Goal: Information Seeking & Learning: Learn about a topic

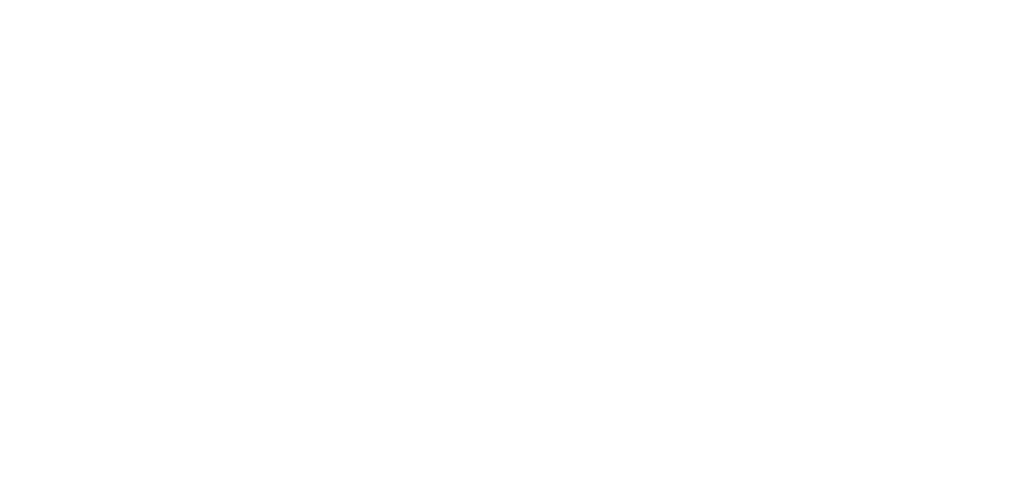
scroll to position [213, 0]
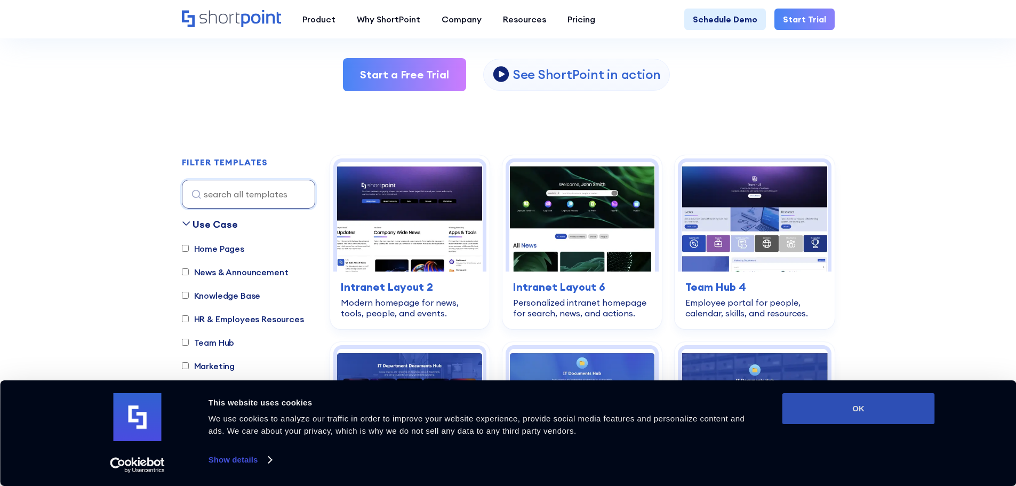
click at [865, 413] on button "OK" at bounding box center [858, 408] width 153 height 31
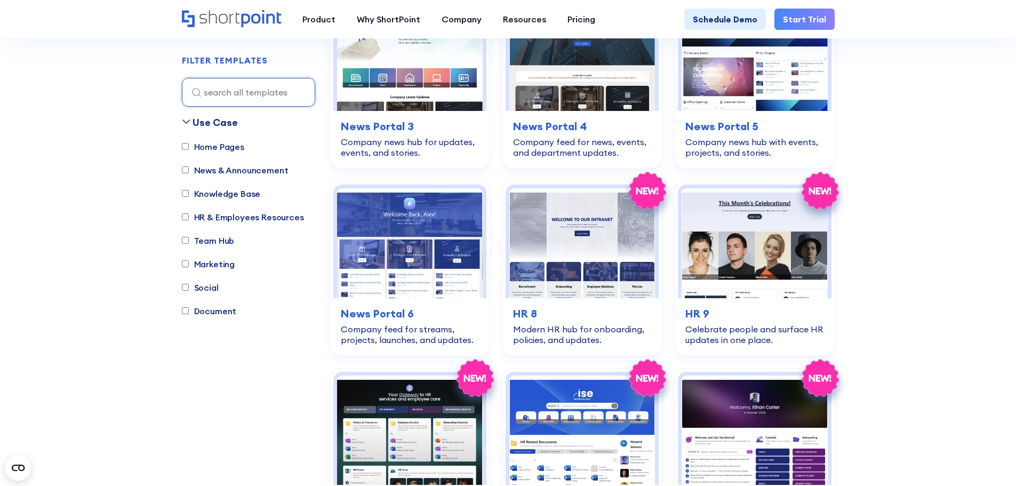
scroll to position [747, 0]
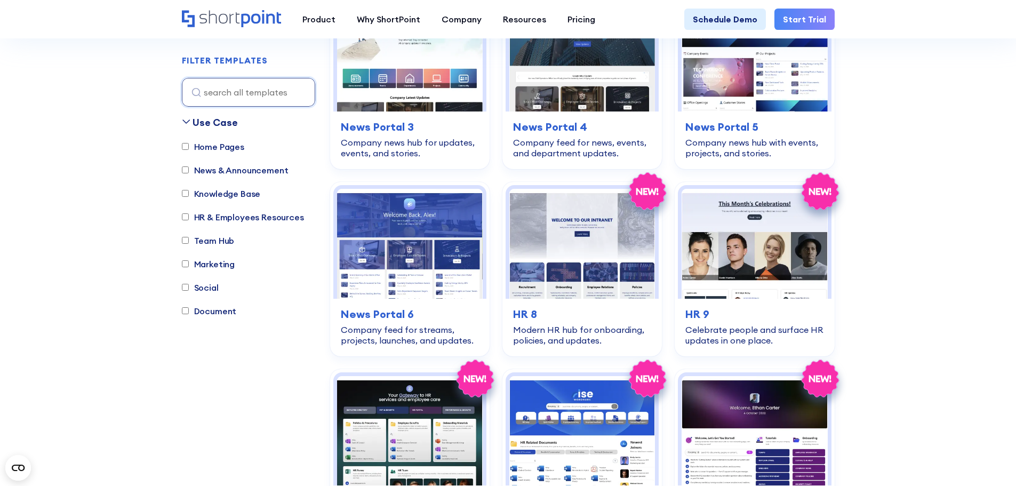
click at [206, 146] on label "Home Pages" at bounding box center [213, 146] width 62 height 13
click at [189, 146] on input "Home Pages" at bounding box center [185, 146] width 7 height 7
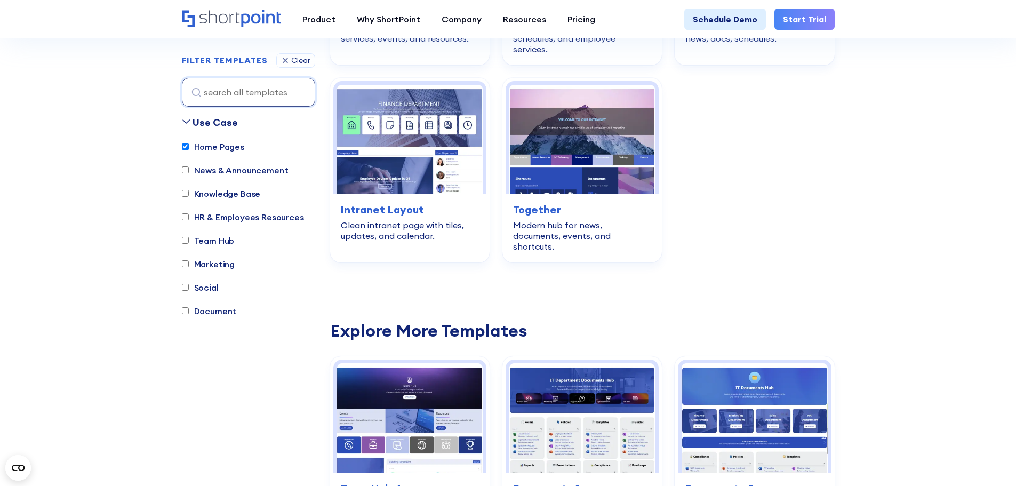
scroll to position [582, 0]
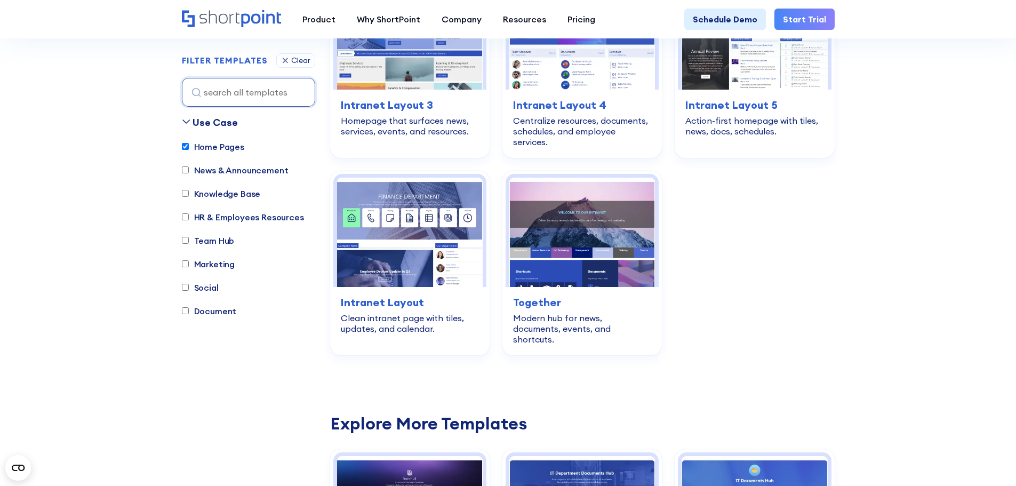
click at [188, 148] on input "Home Pages" at bounding box center [185, 146] width 7 height 7
checkbox input "false"
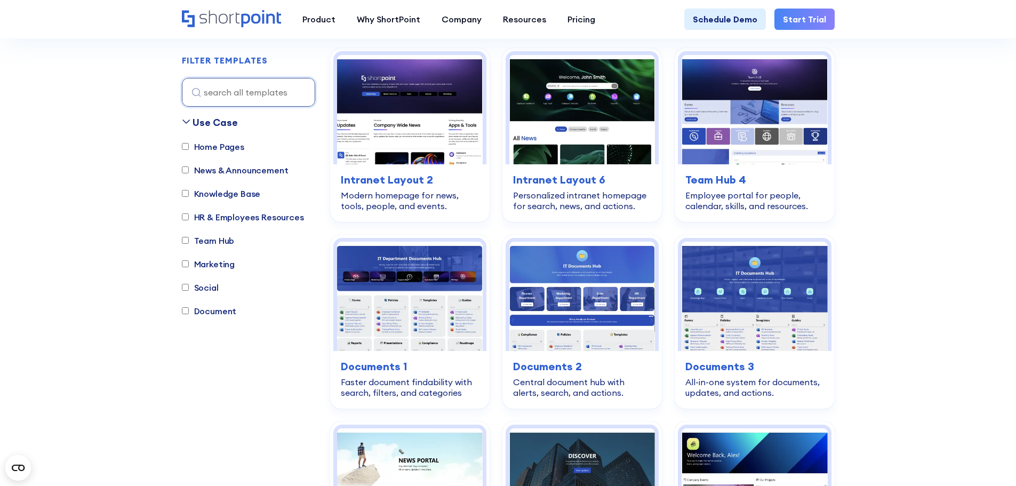
scroll to position [315, 0]
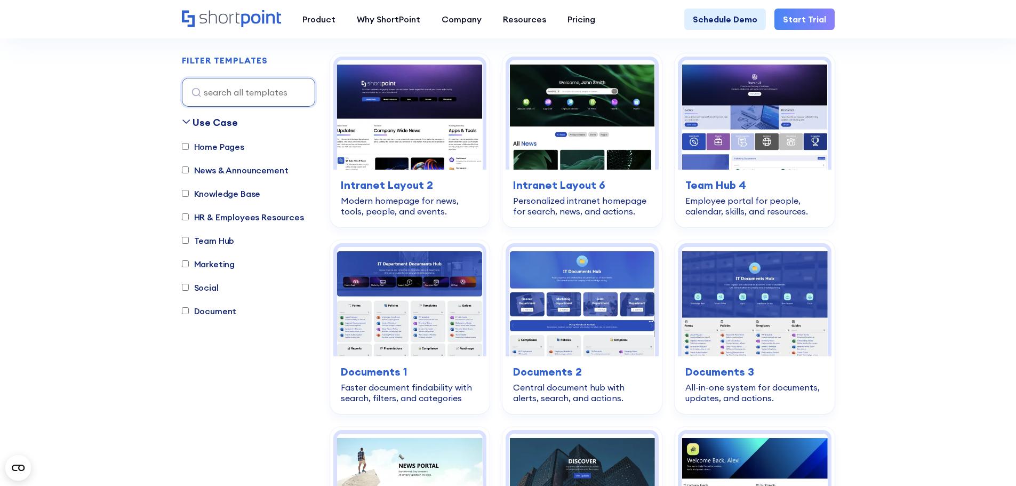
click at [187, 170] on input "News & Announcement" at bounding box center [185, 170] width 7 height 7
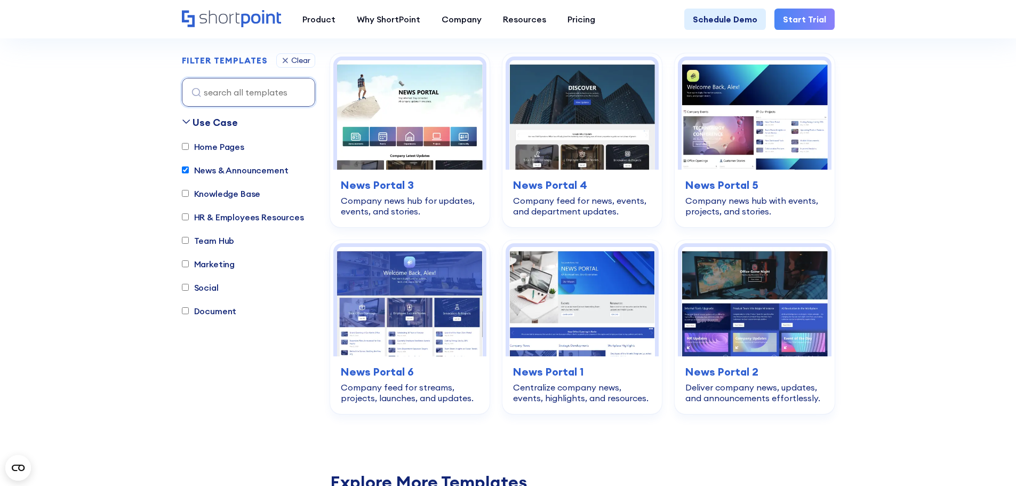
click at [187, 170] on input "News & Announcement" at bounding box center [185, 170] width 7 height 7
checkbox input "false"
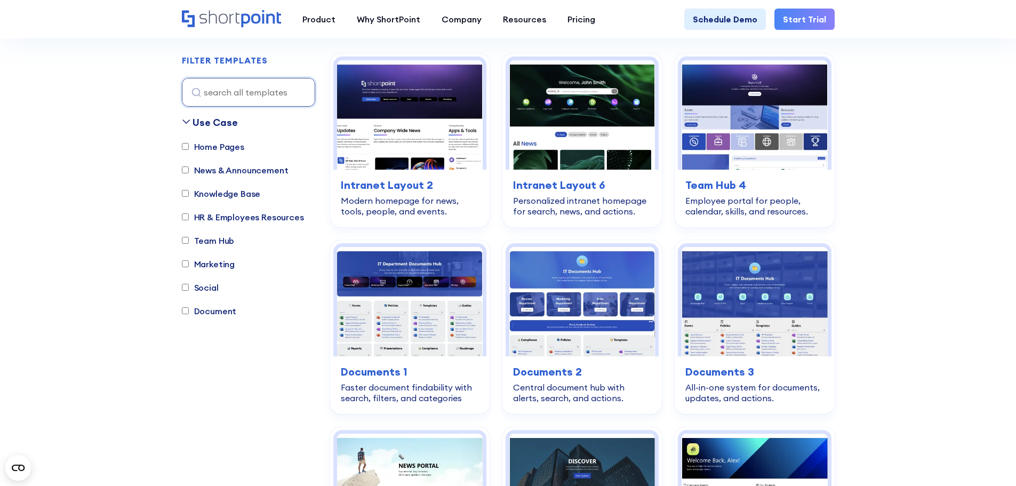
click at [187, 193] on input "Knowledge Base" at bounding box center [185, 193] width 7 height 7
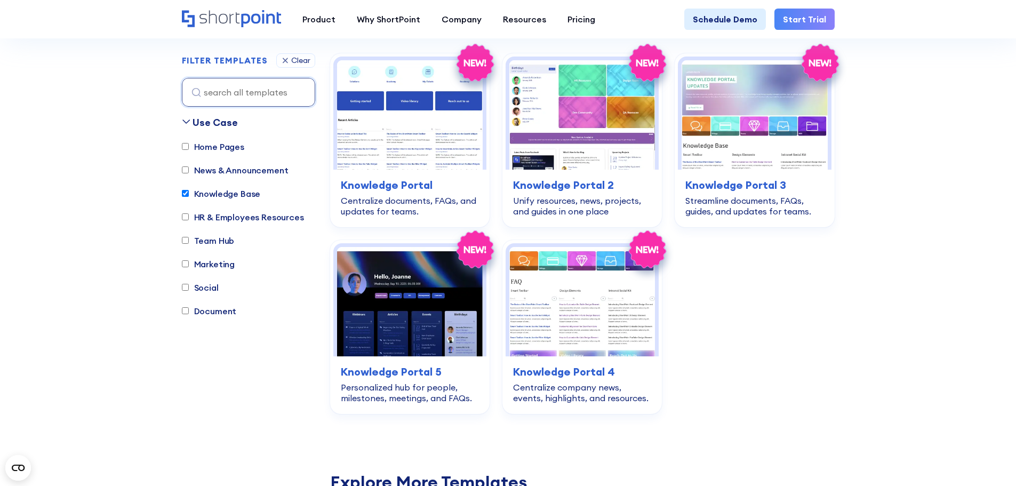
click at [187, 193] on input "Knowledge Base" at bounding box center [185, 193] width 7 height 7
checkbox input "false"
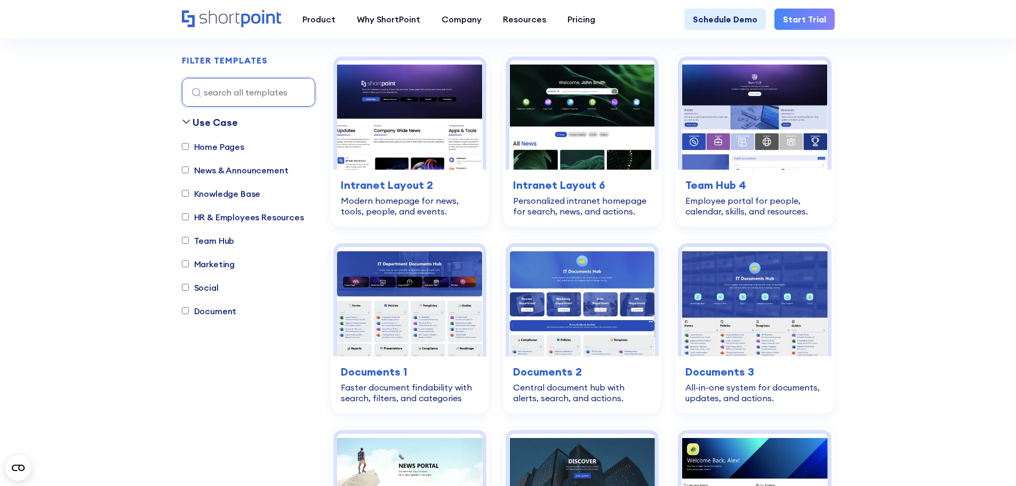
click at [183, 219] on input "HR & Employees Resources" at bounding box center [185, 217] width 7 height 7
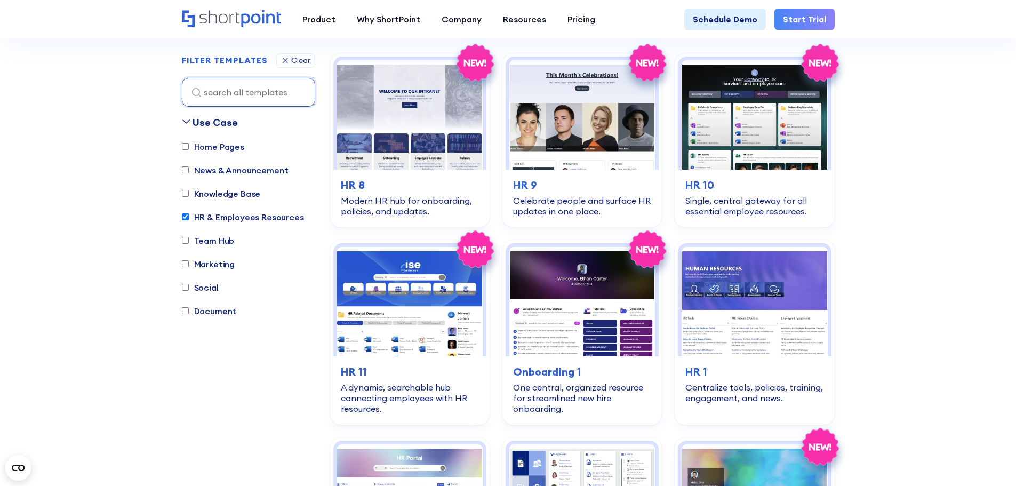
click at [183, 219] on input "HR & Employees Resources" at bounding box center [185, 217] width 7 height 7
checkbox input "false"
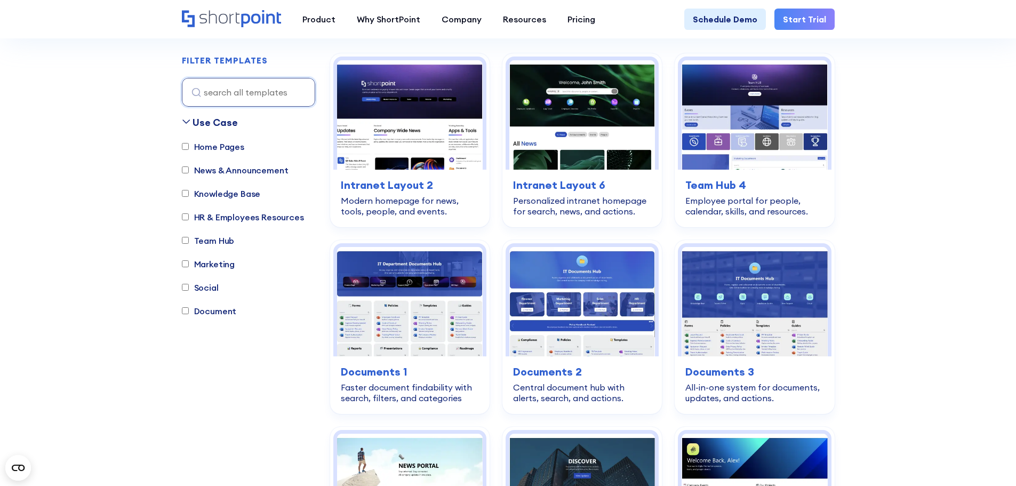
click at [186, 235] on label "Team Hub" at bounding box center [208, 240] width 53 height 13
click at [186, 237] on input "Team Hub" at bounding box center [185, 240] width 7 height 7
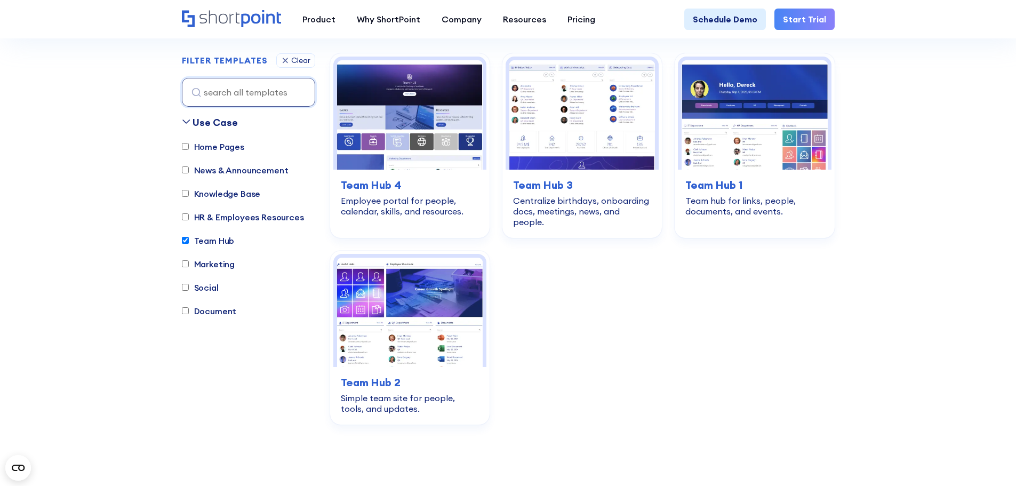
click at [186, 235] on label "Team Hub" at bounding box center [208, 240] width 53 height 13
click at [186, 237] on input "Team Hub" at bounding box center [185, 240] width 7 height 7
checkbox input "false"
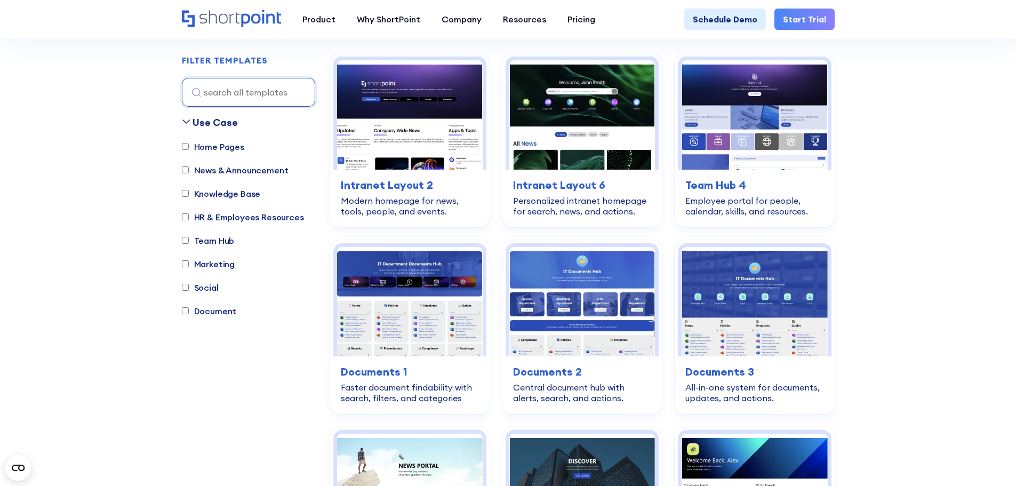
click at [190, 262] on label "Marketing" at bounding box center [208, 264] width 53 height 13
click at [189, 262] on input "Marketing" at bounding box center [185, 264] width 7 height 7
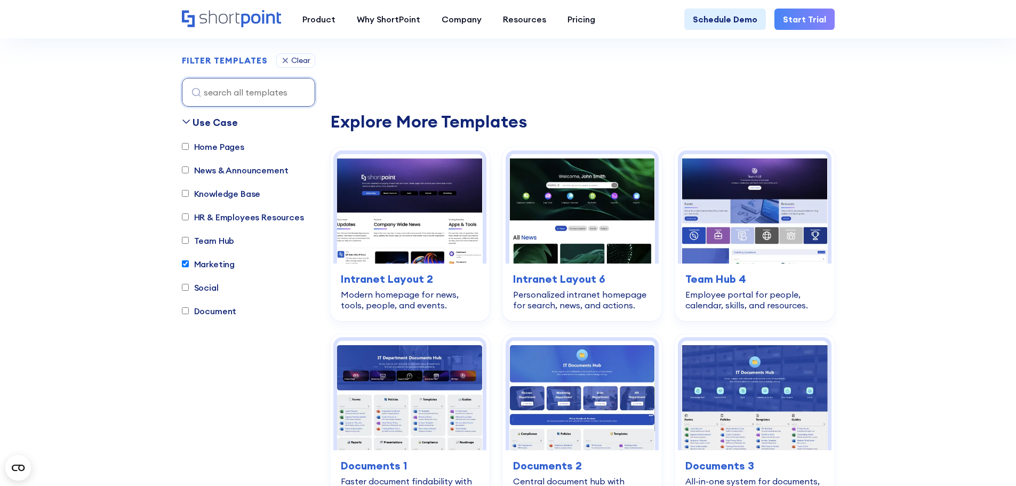
click at [190, 262] on label "Marketing" at bounding box center [208, 264] width 53 height 13
click at [189, 262] on input "Marketing" at bounding box center [185, 264] width 7 height 7
checkbox input "false"
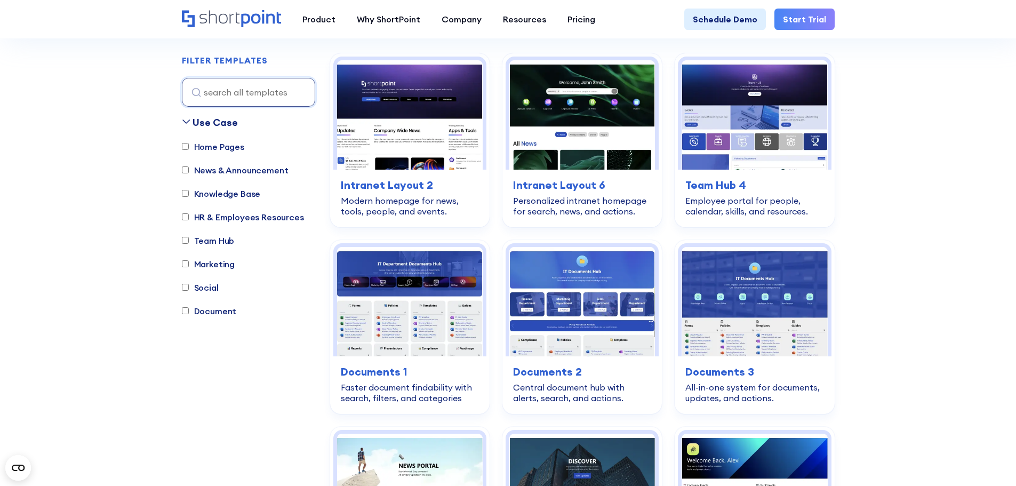
click at [188, 288] on input "Social" at bounding box center [185, 287] width 7 height 7
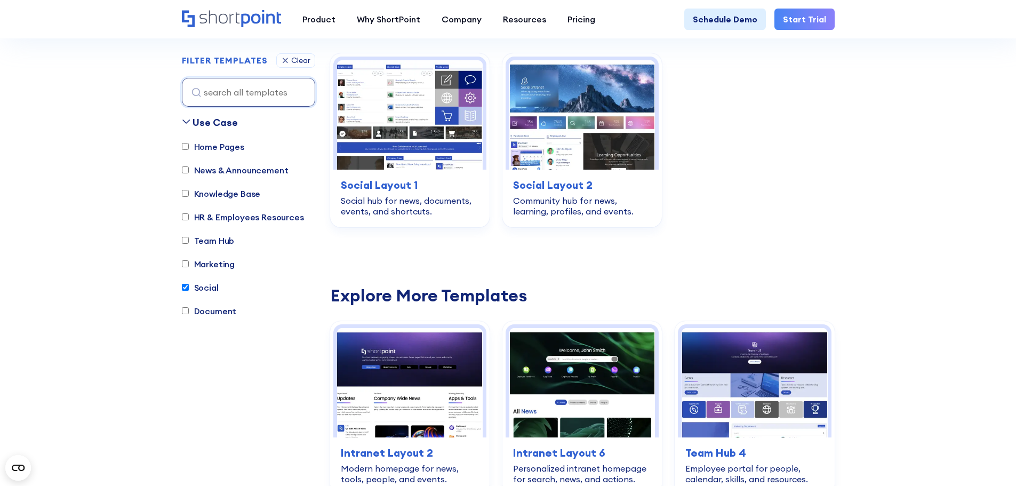
click at [188, 288] on input "Social" at bounding box center [185, 287] width 7 height 7
checkbox input "false"
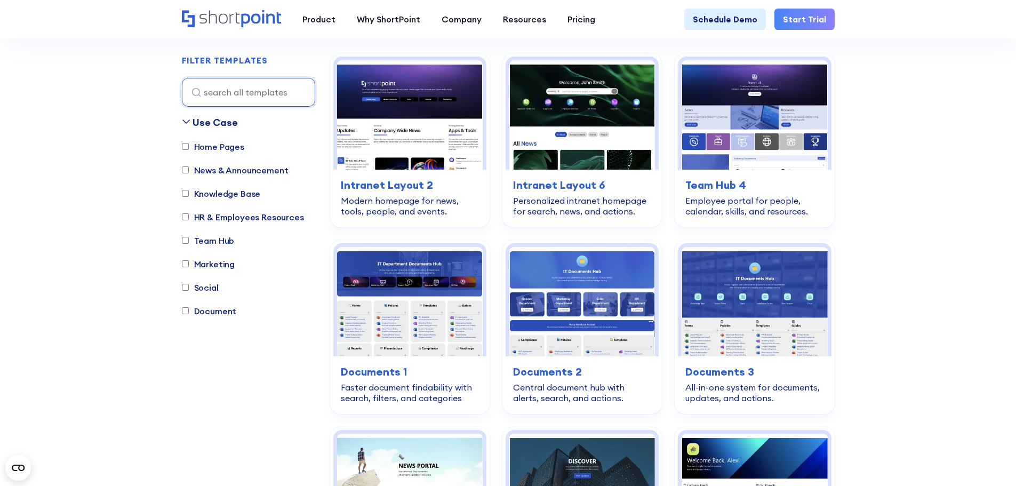
click at [185, 310] on input "Document" at bounding box center [185, 311] width 7 height 7
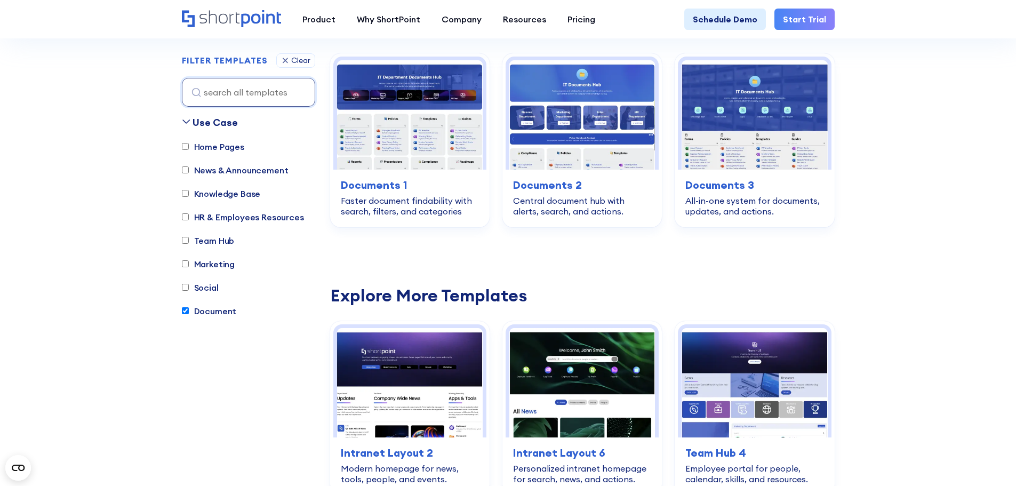
click at [185, 310] on input "Document" at bounding box center [185, 311] width 7 height 7
checkbox input "false"
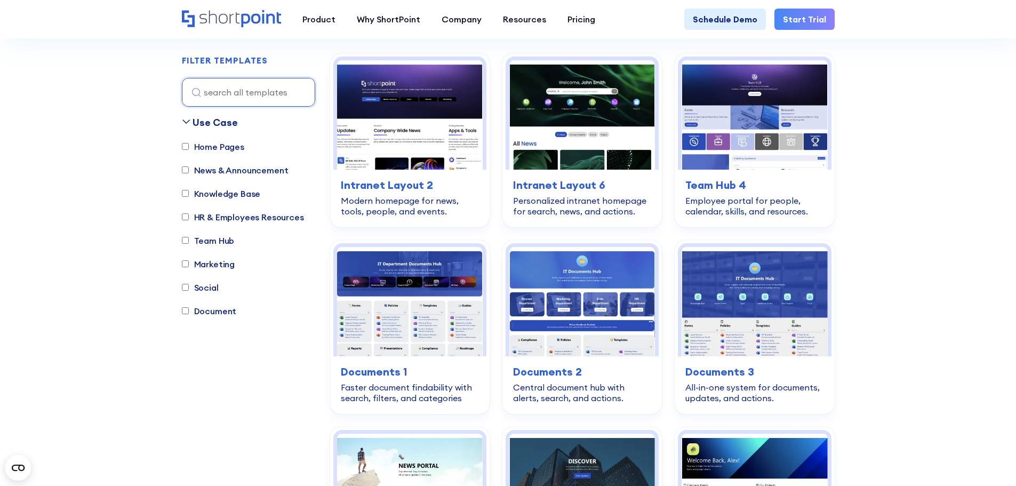
click at [193, 146] on label "Home Pages" at bounding box center [213, 146] width 62 height 13
click at [189, 146] on input "Home Pages" at bounding box center [185, 146] width 7 height 7
checkbox input "true"
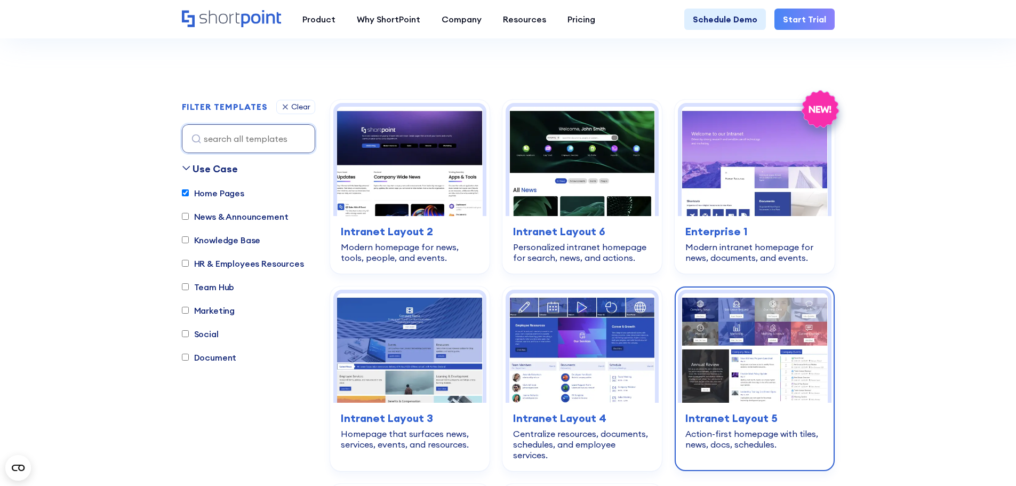
scroll to position [369, 0]
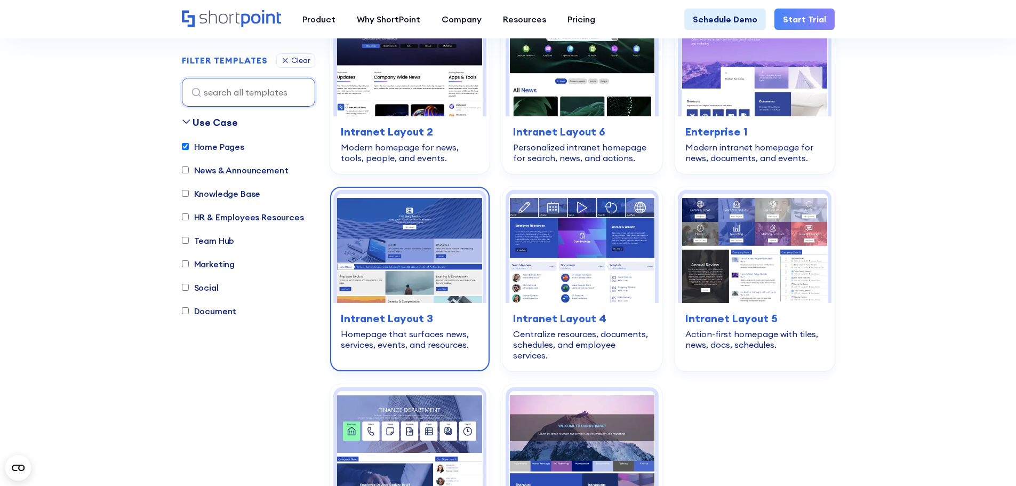
click at [418, 249] on img at bounding box center [410, 248] width 146 height 109
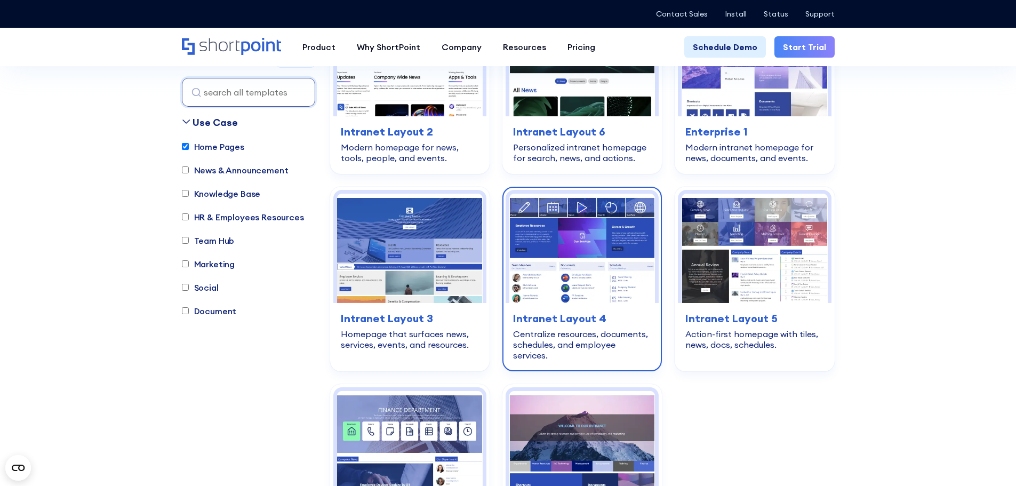
click at [572, 248] on img at bounding box center [582, 248] width 146 height 109
